Goal: Transaction & Acquisition: Book appointment/travel/reservation

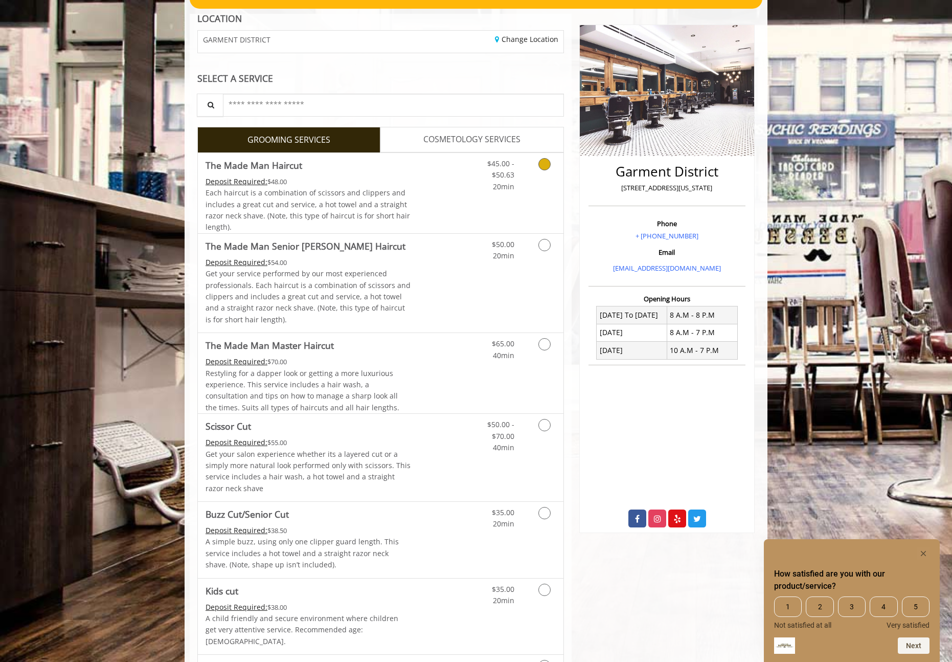
click at [379, 190] on span "Each haircut is a combination of scissors and clippers and includes a great cut…" at bounding box center [308, 210] width 205 height 44
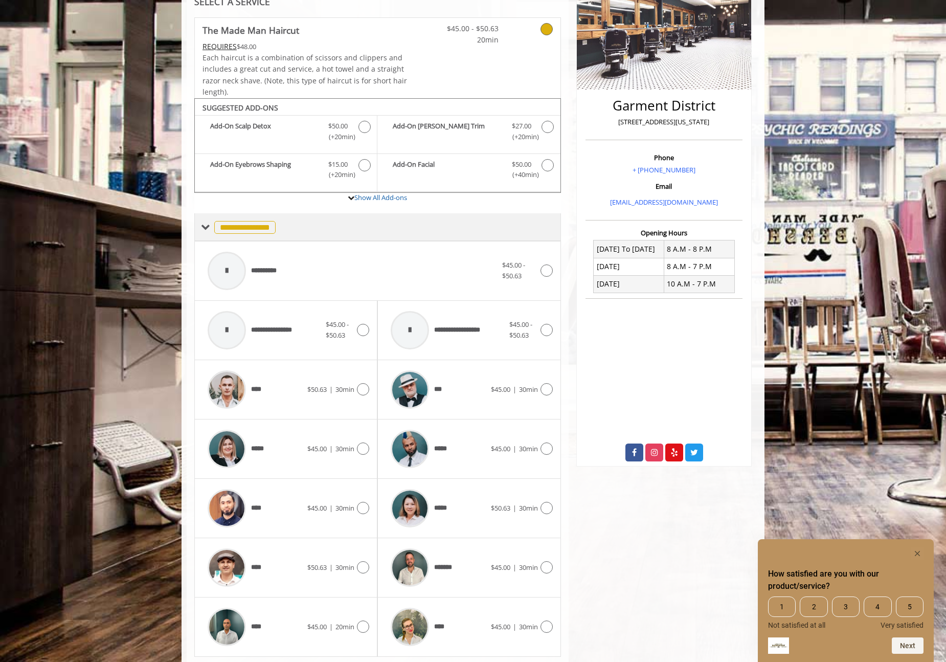
scroll to position [204, 0]
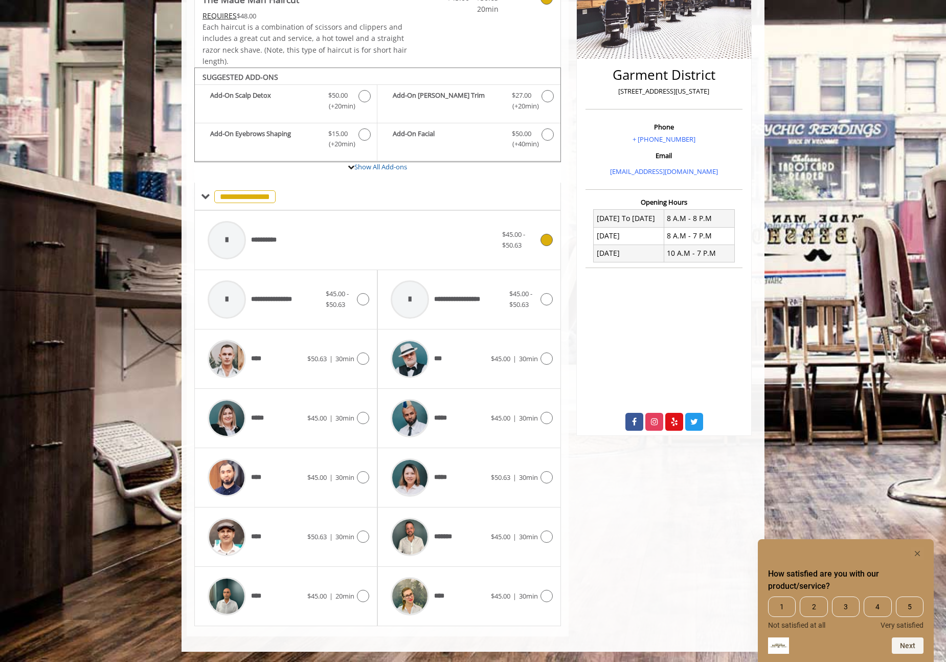
click at [310, 250] on div "**********" at bounding box center [353, 240] width 300 height 49
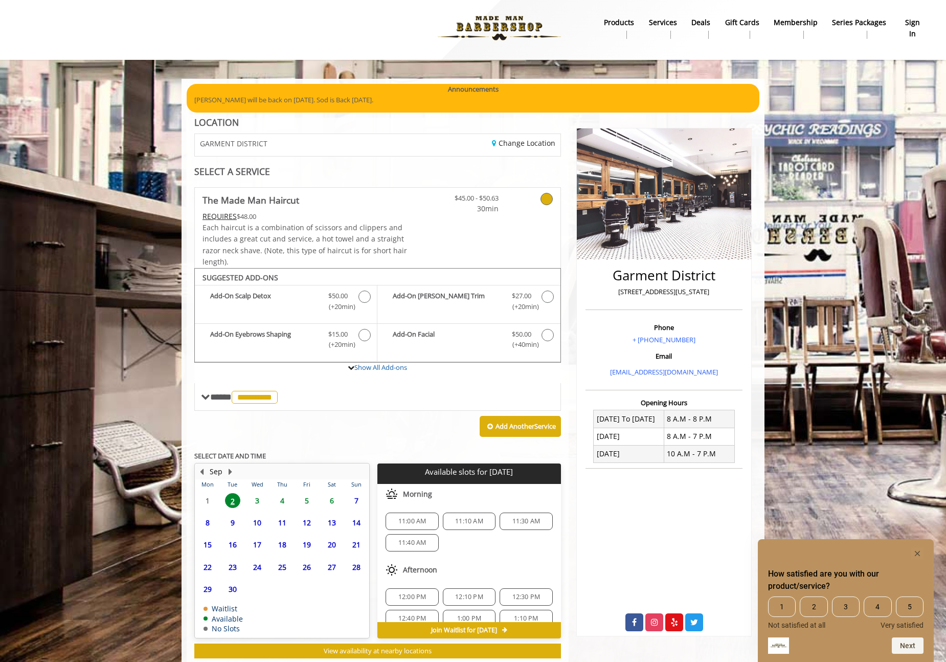
scroll to position [31, 0]
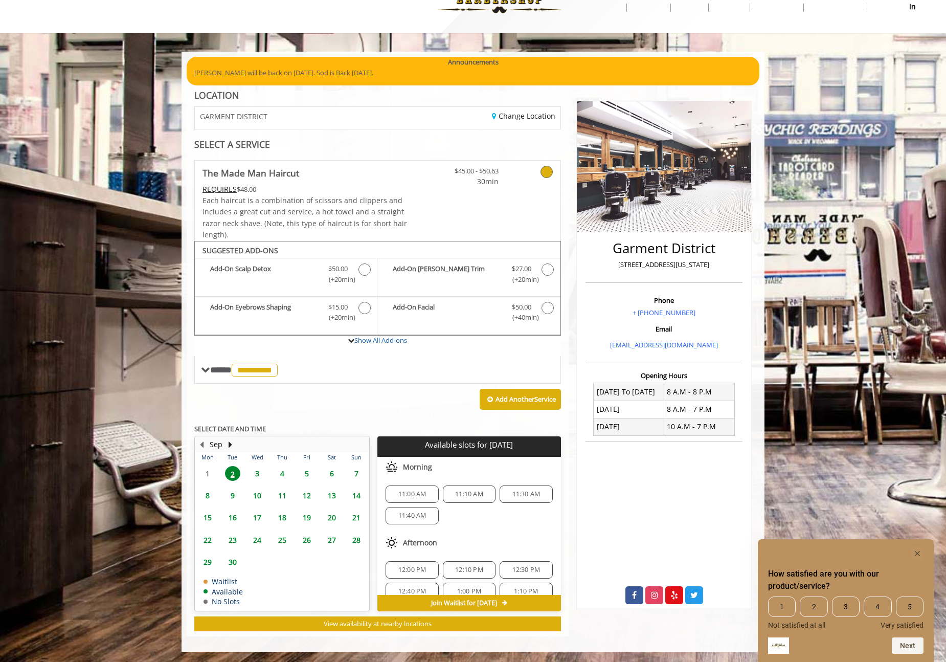
click at [421, 495] on span "11:00 AM" at bounding box center [412, 494] width 28 height 8
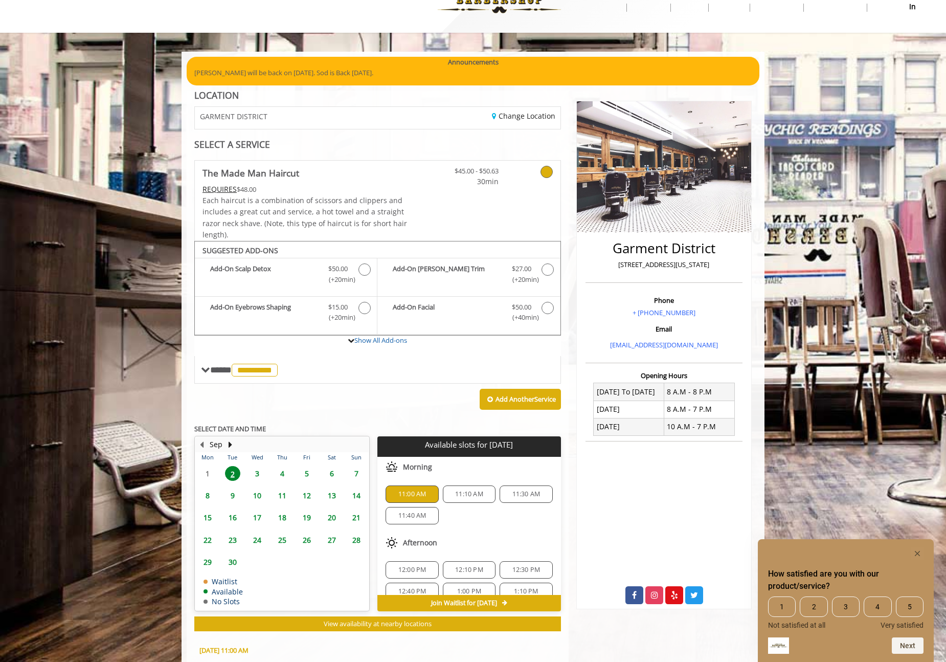
scroll to position [215, 0]
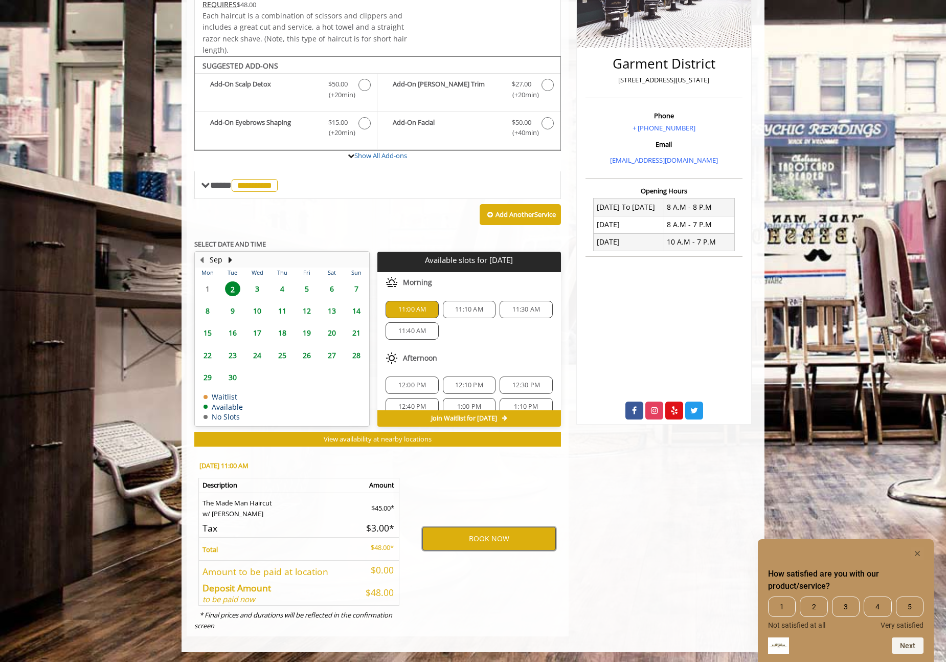
click at [503, 541] on button "BOOK NOW" at bounding box center [488, 539] width 133 height 24
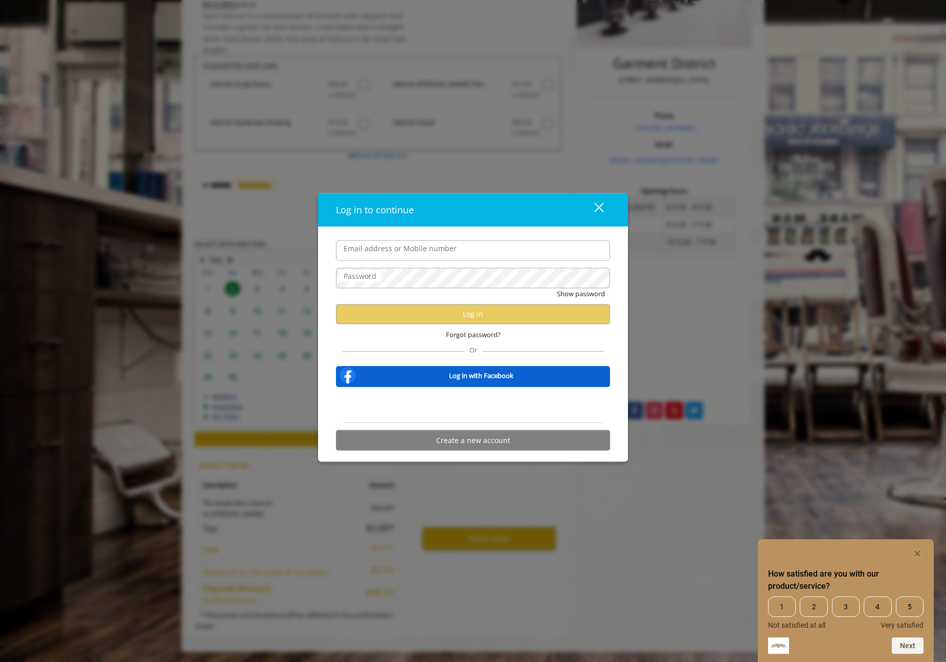
click at [477, 252] on input "Email address or Mobile number" at bounding box center [473, 250] width 274 height 20
type input "**********"
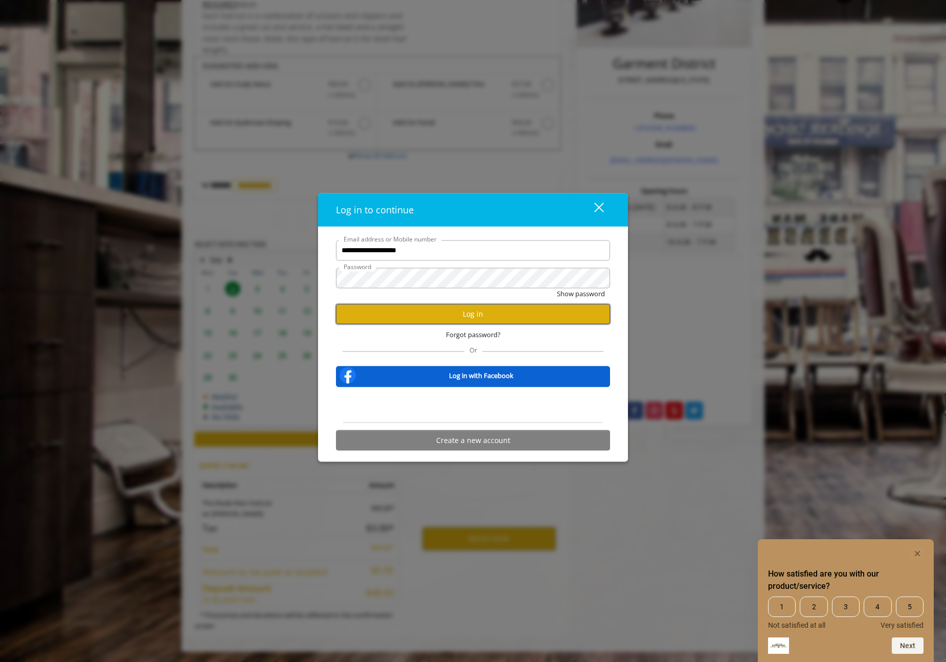
click at [430, 307] on button "Log in" at bounding box center [473, 314] width 274 height 20
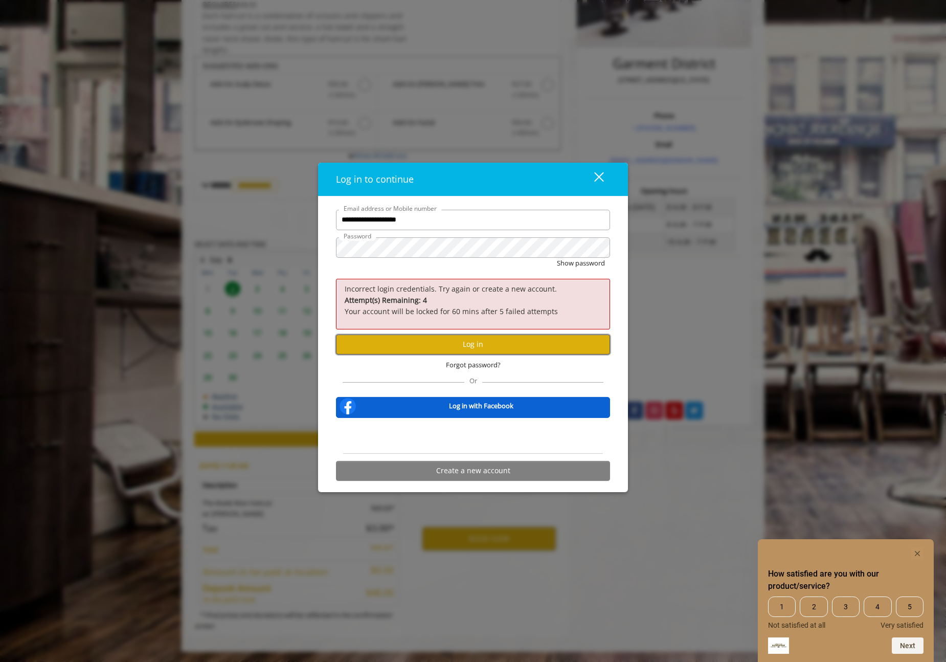
click at [425, 346] on button "Log in" at bounding box center [473, 345] width 274 height 20
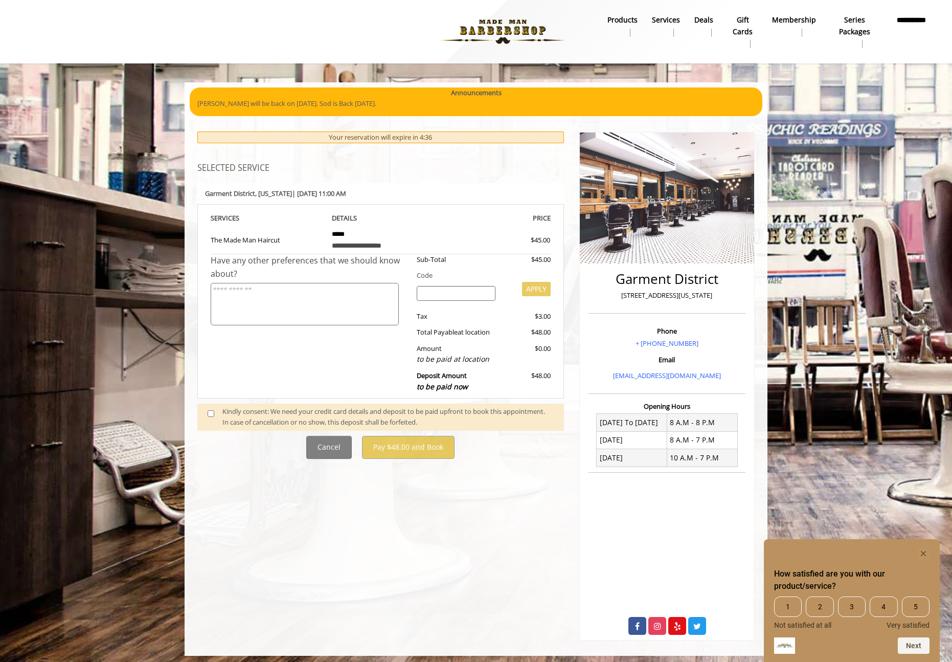
click at [200, 407] on span at bounding box center [215, 416] width 30 height 21
click at [206, 413] on span at bounding box center [215, 416] width 30 height 21
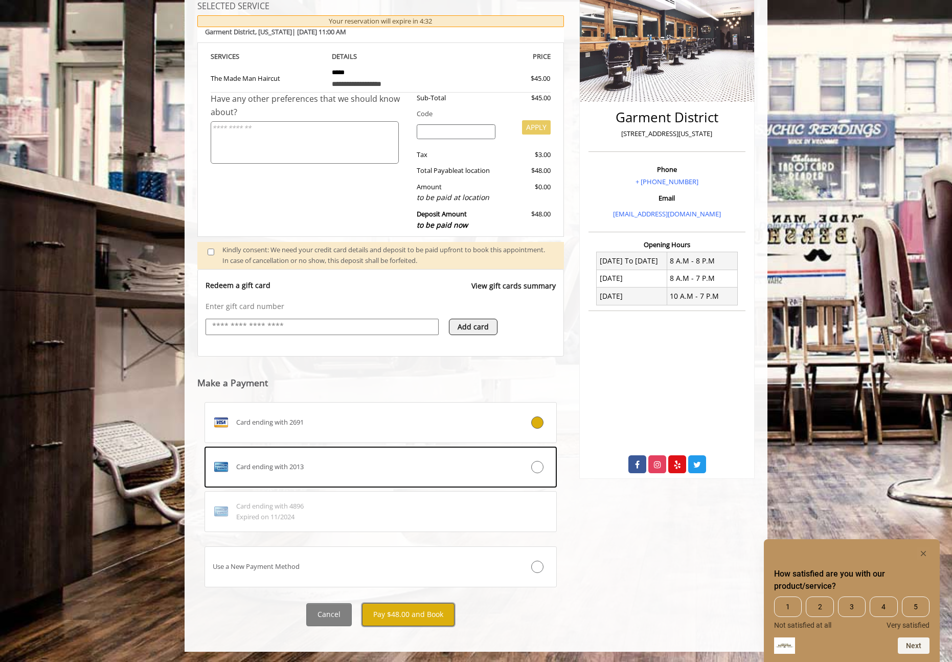
click at [404, 611] on button "Pay $48.00 and Book" at bounding box center [408, 614] width 93 height 23
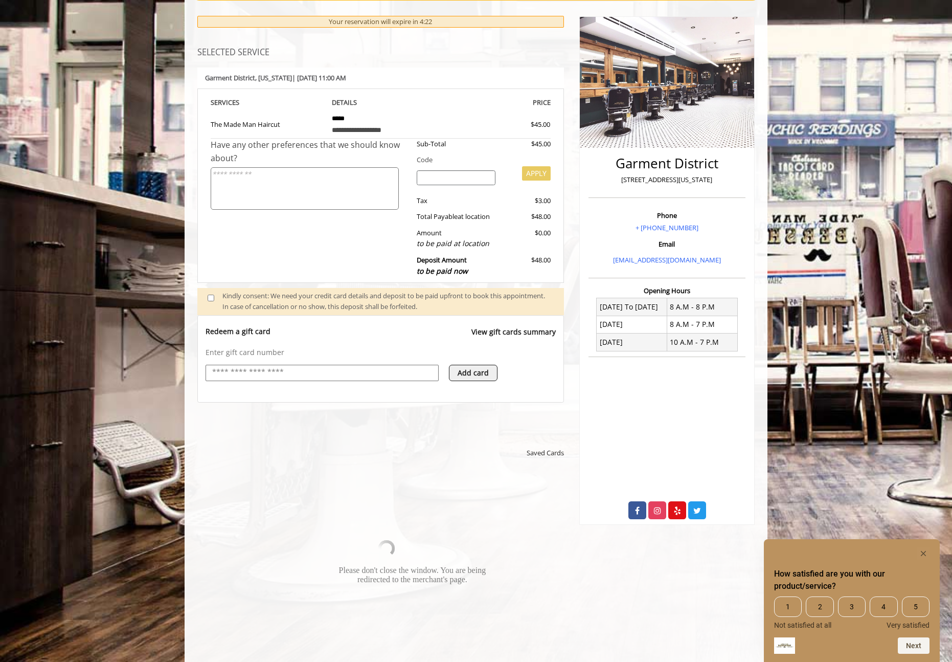
scroll to position [141, 0]
